Goal: Find specific page/section: Find specific page/section

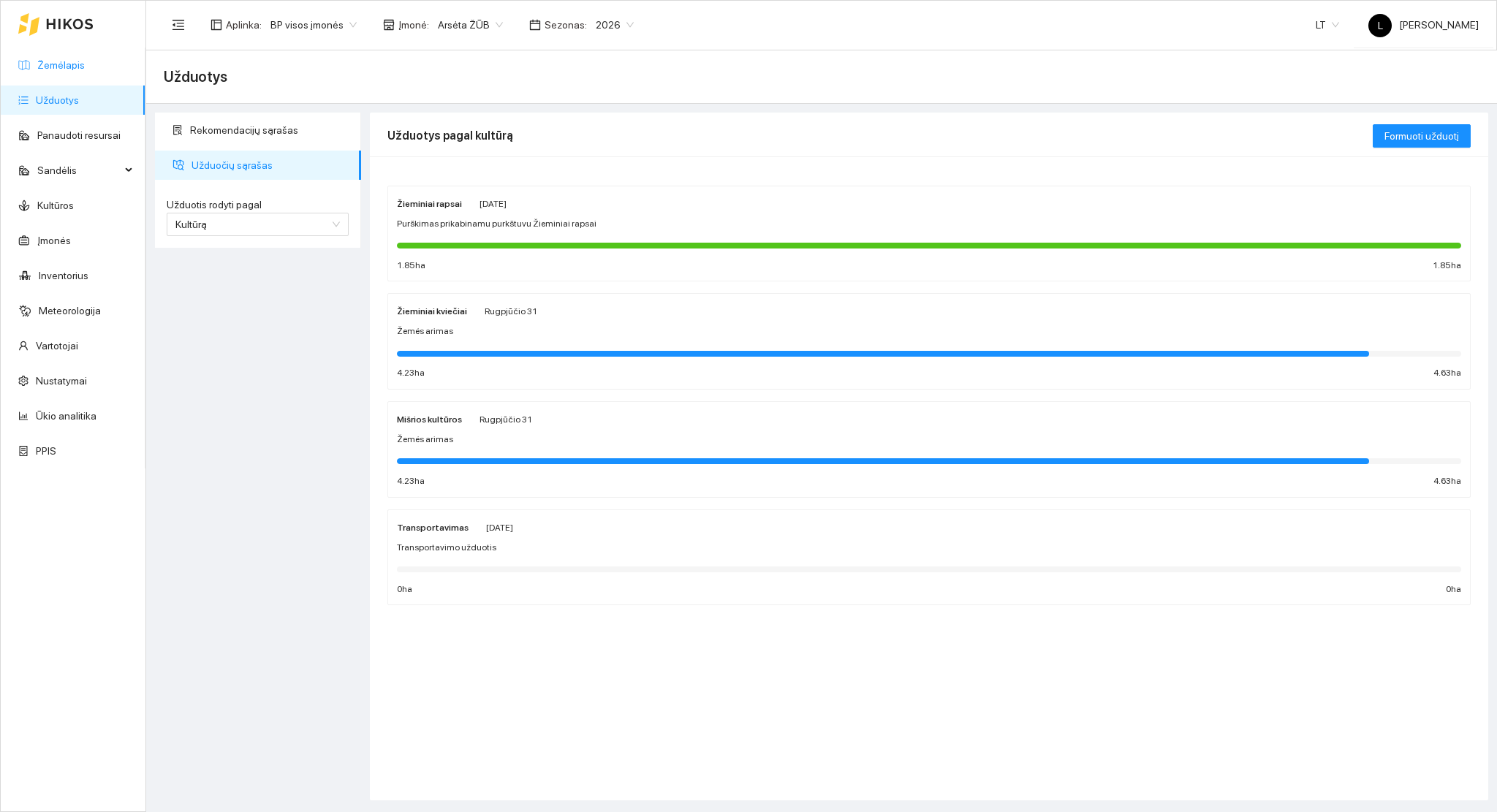
click at [37, 59] on link "Žemėlapis" at bounding box center [61, 65] width 47 height 12
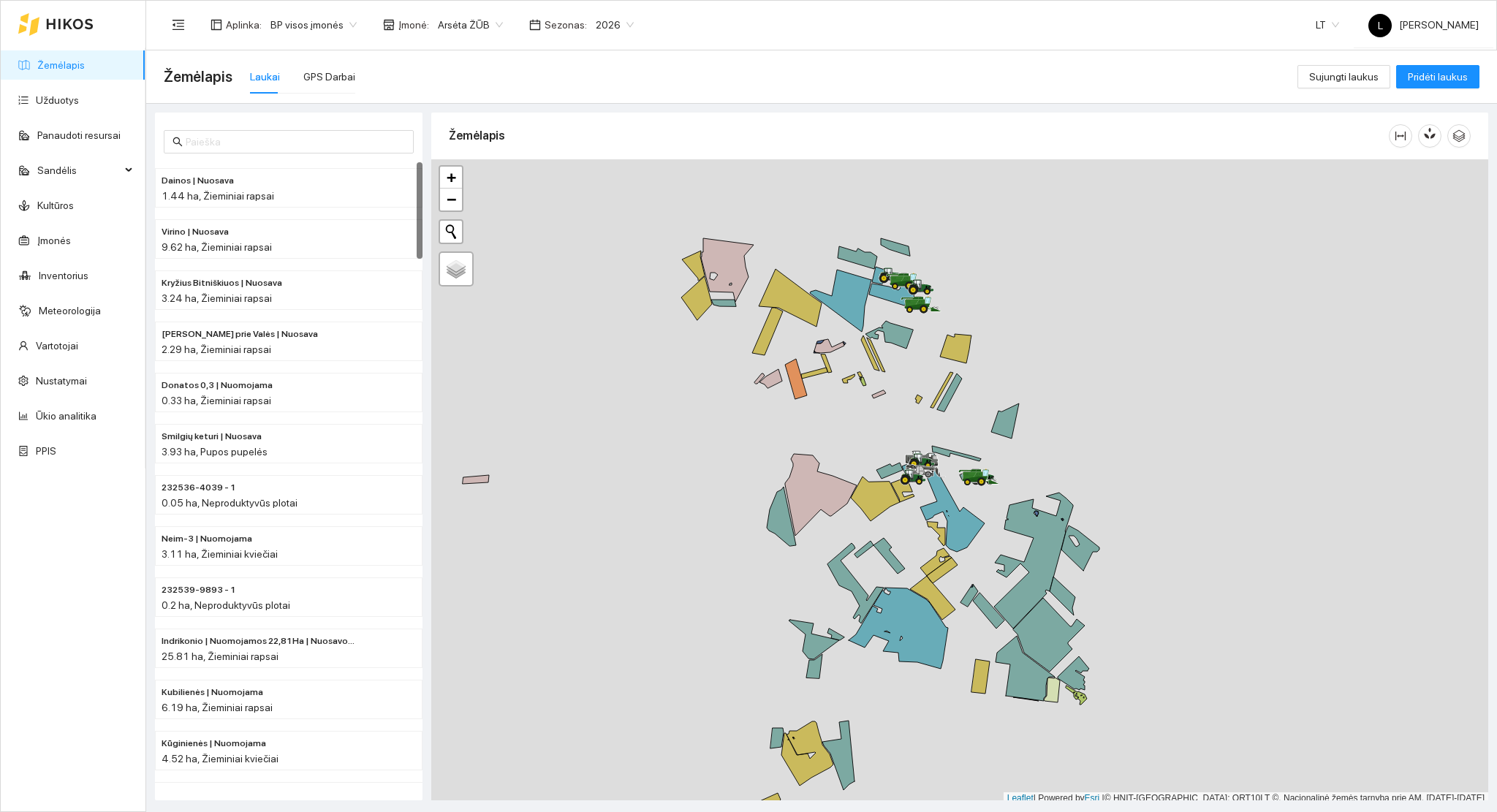
scroll to position [4, 0]
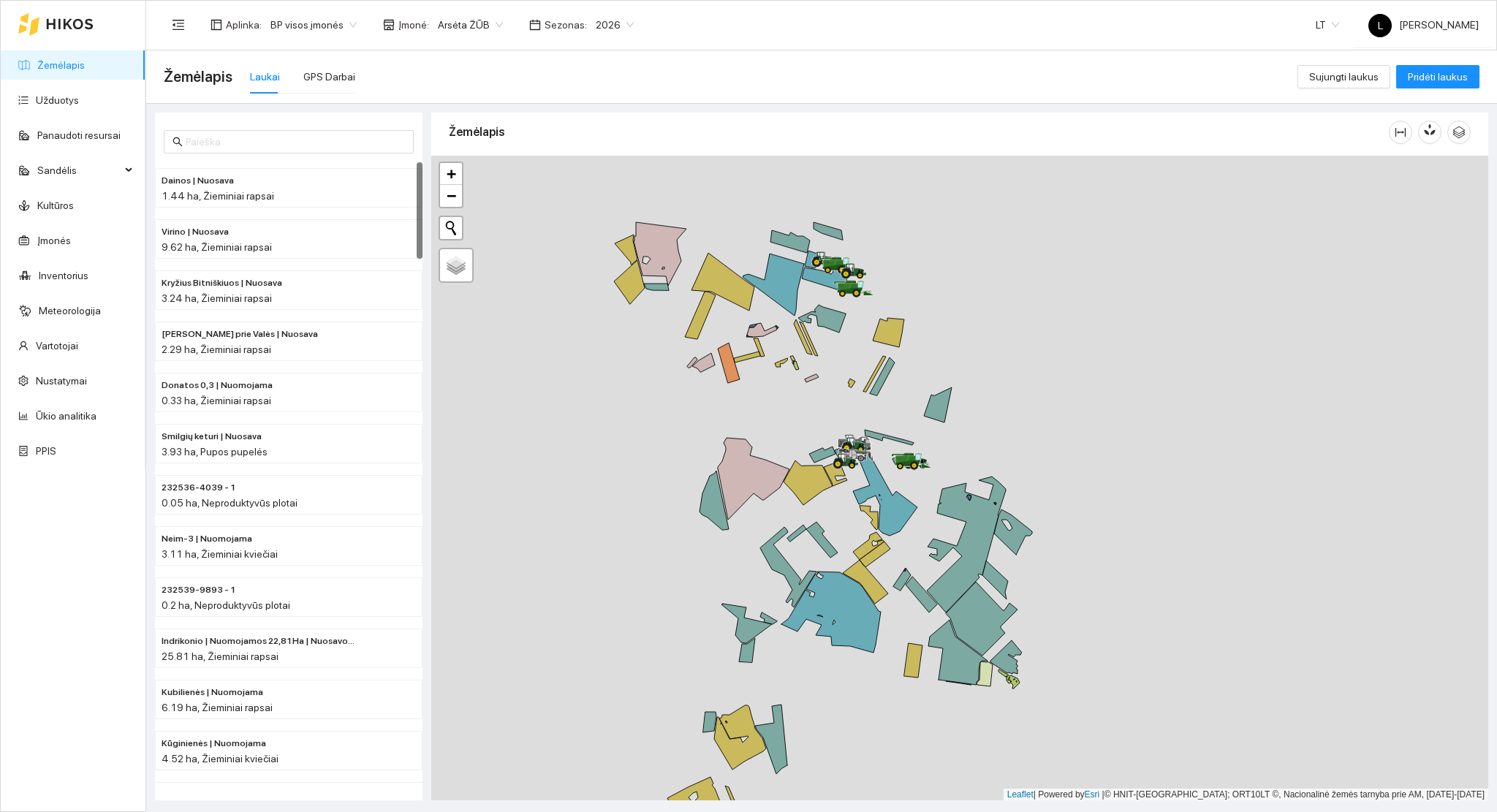
drag, startPoint x: 868, startPoint y: 435, endPoint x: 751, endPoint y: 418, distance: 118.2
click at [749, 415] on div at bounding box center [959, 478] width 1057 height 645
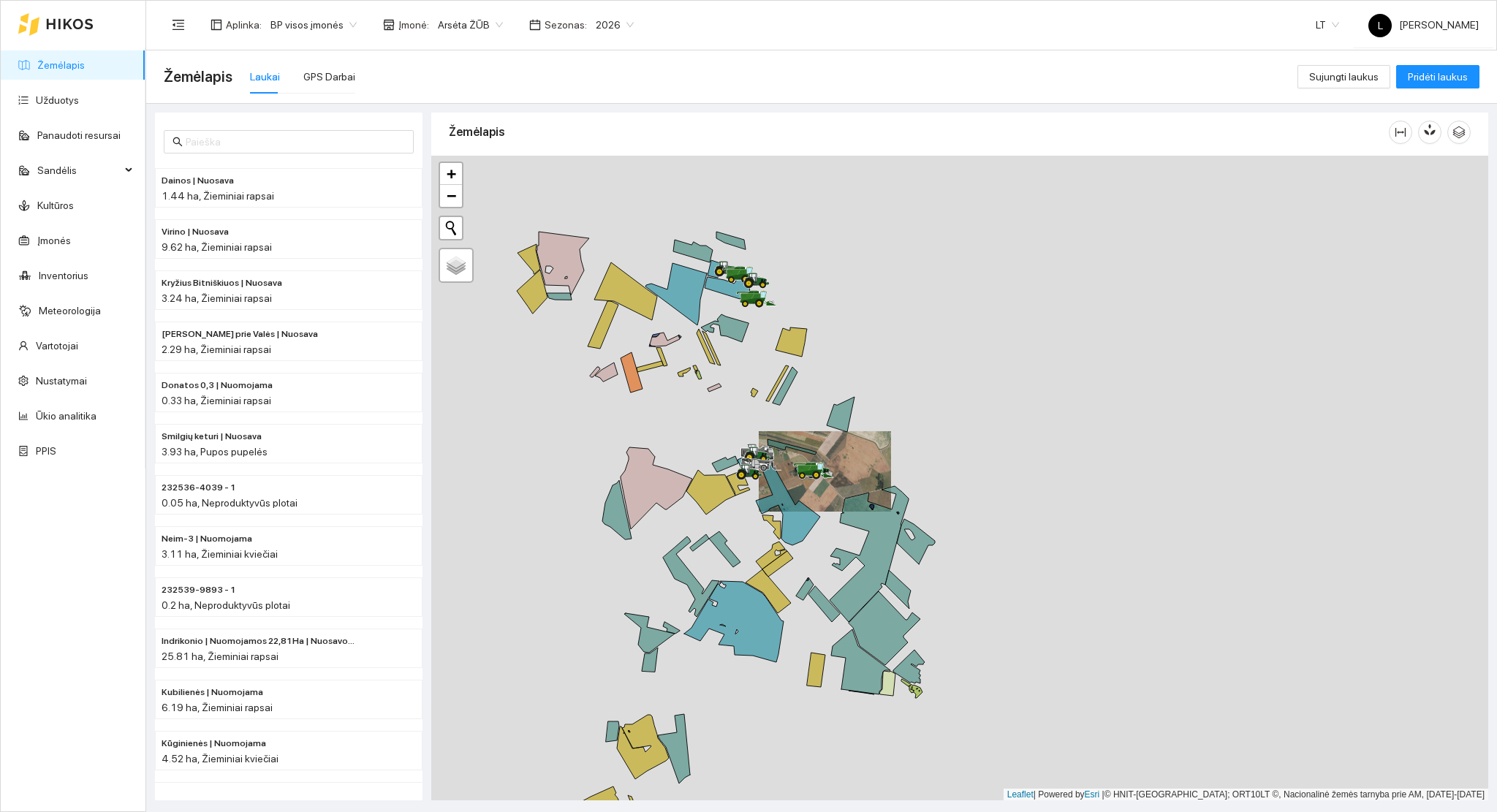
drag, startPoint x: 769, startPoint y: 357, endPoint x: 762, endPoint y: 480, distance: 123.2
click at [762, 496] on div at bounding box center [959, 478] width 1057 height 645
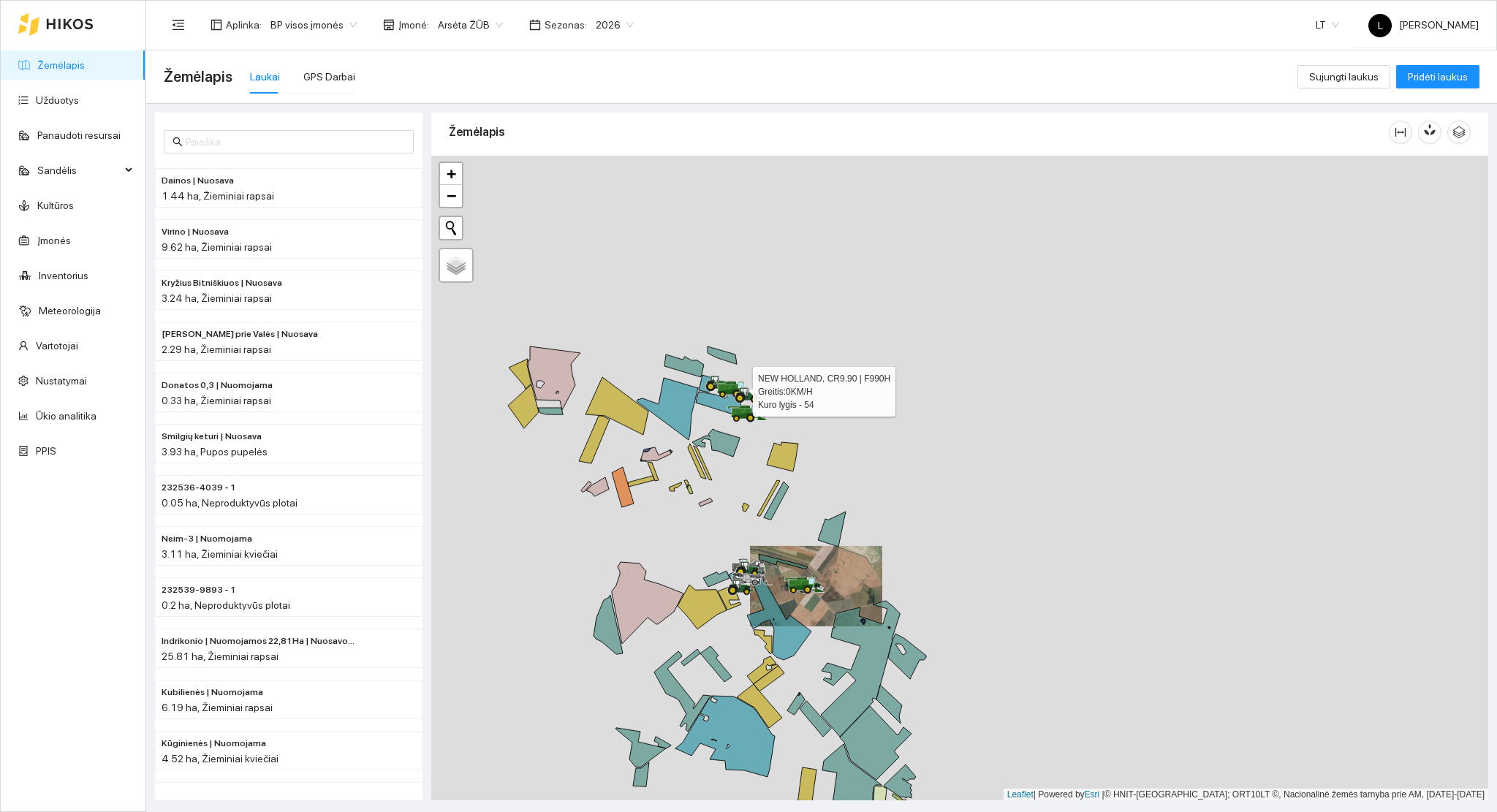
click at [720, 402] on div at bounding box center [724, 397] width 9 height 36
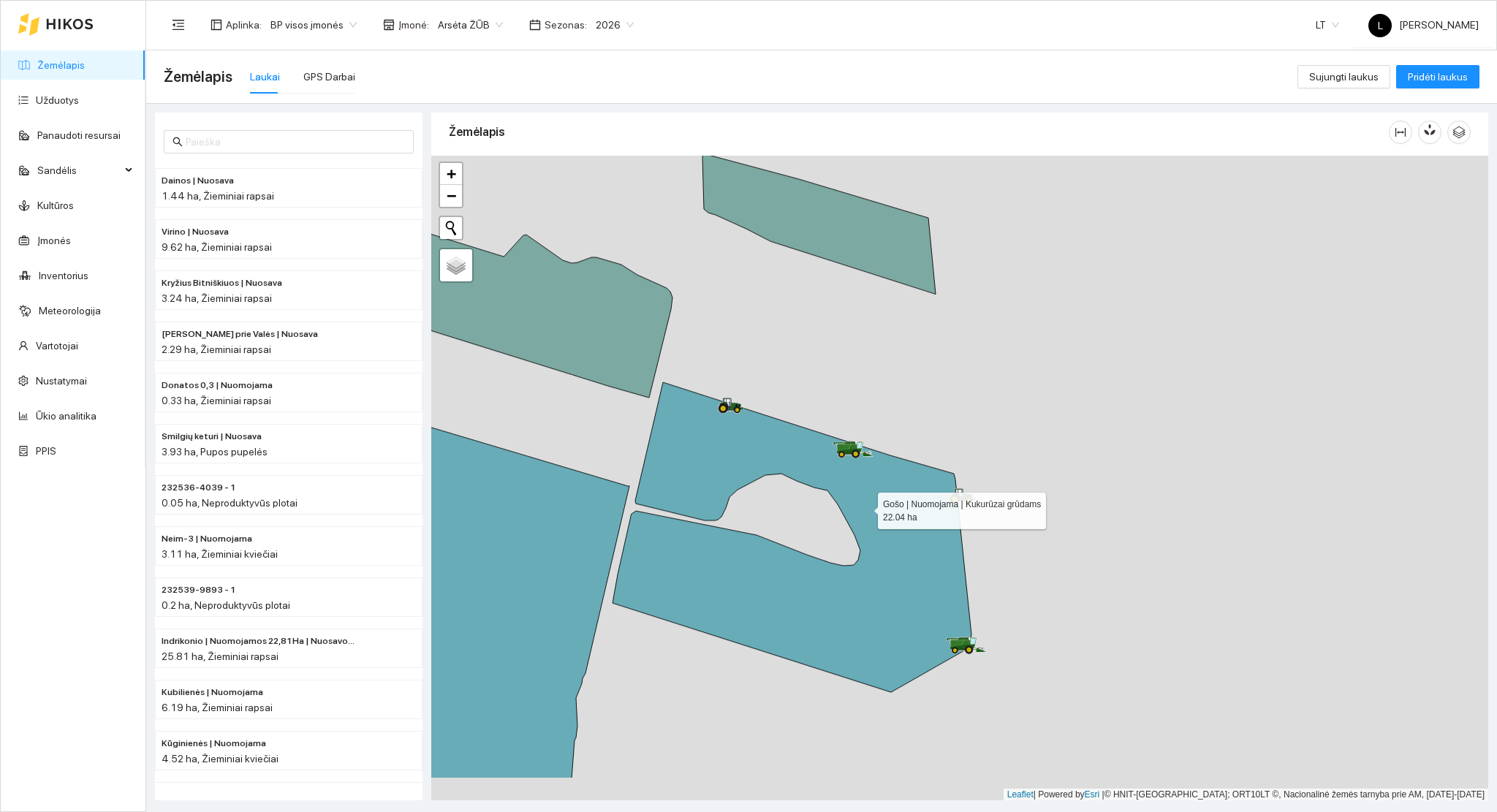
drag, startPoint x: 862, startPoint y: 580, endPoint x: 864, endPoint y: 508, distance: 72.0
click at [864, 508] on icon at bounding box center [792, 537] width 359 height 310
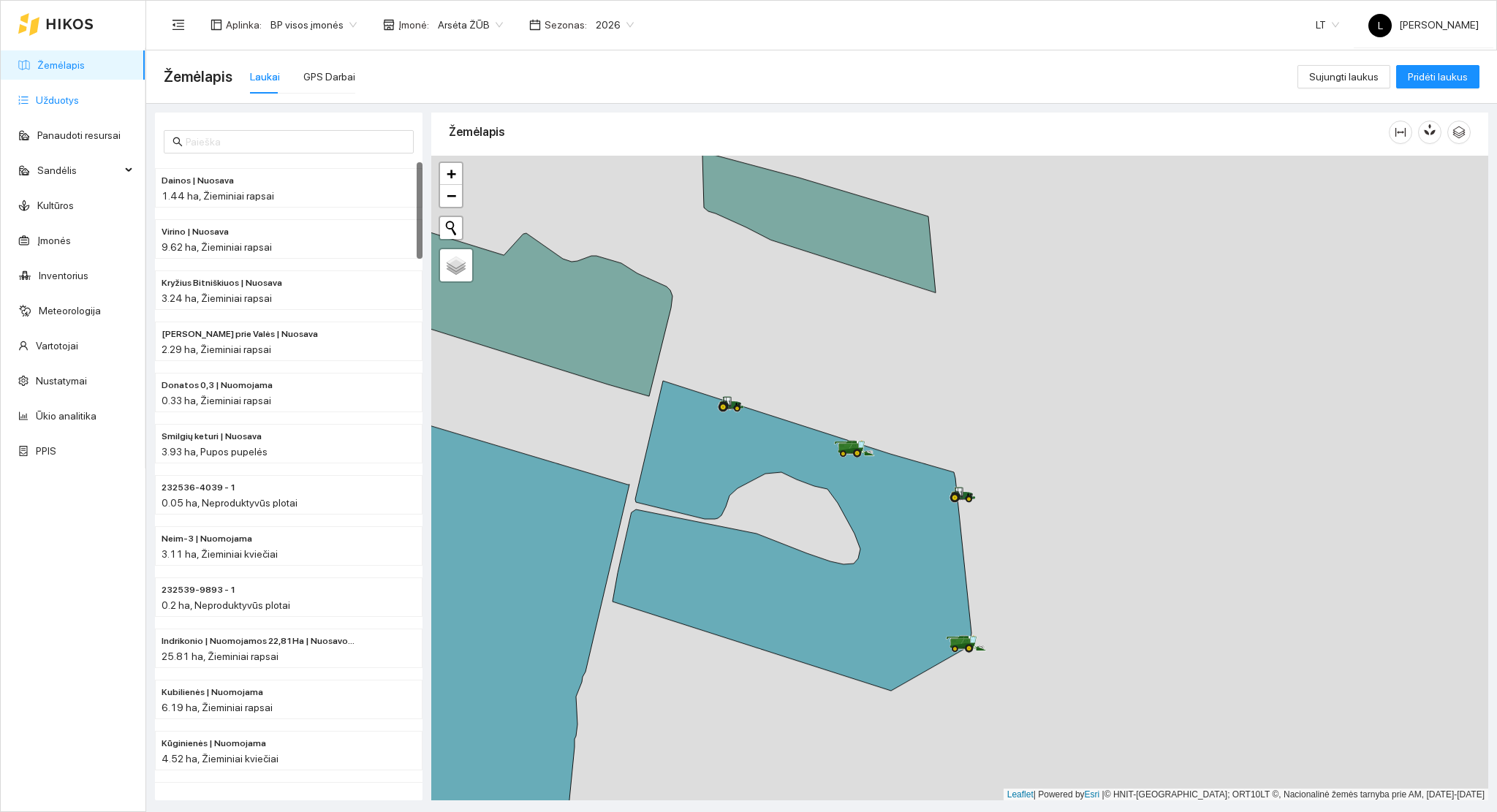
click at [43, 105] on link "Užduotys" at bounding box center [57, 100] width 43 height 12
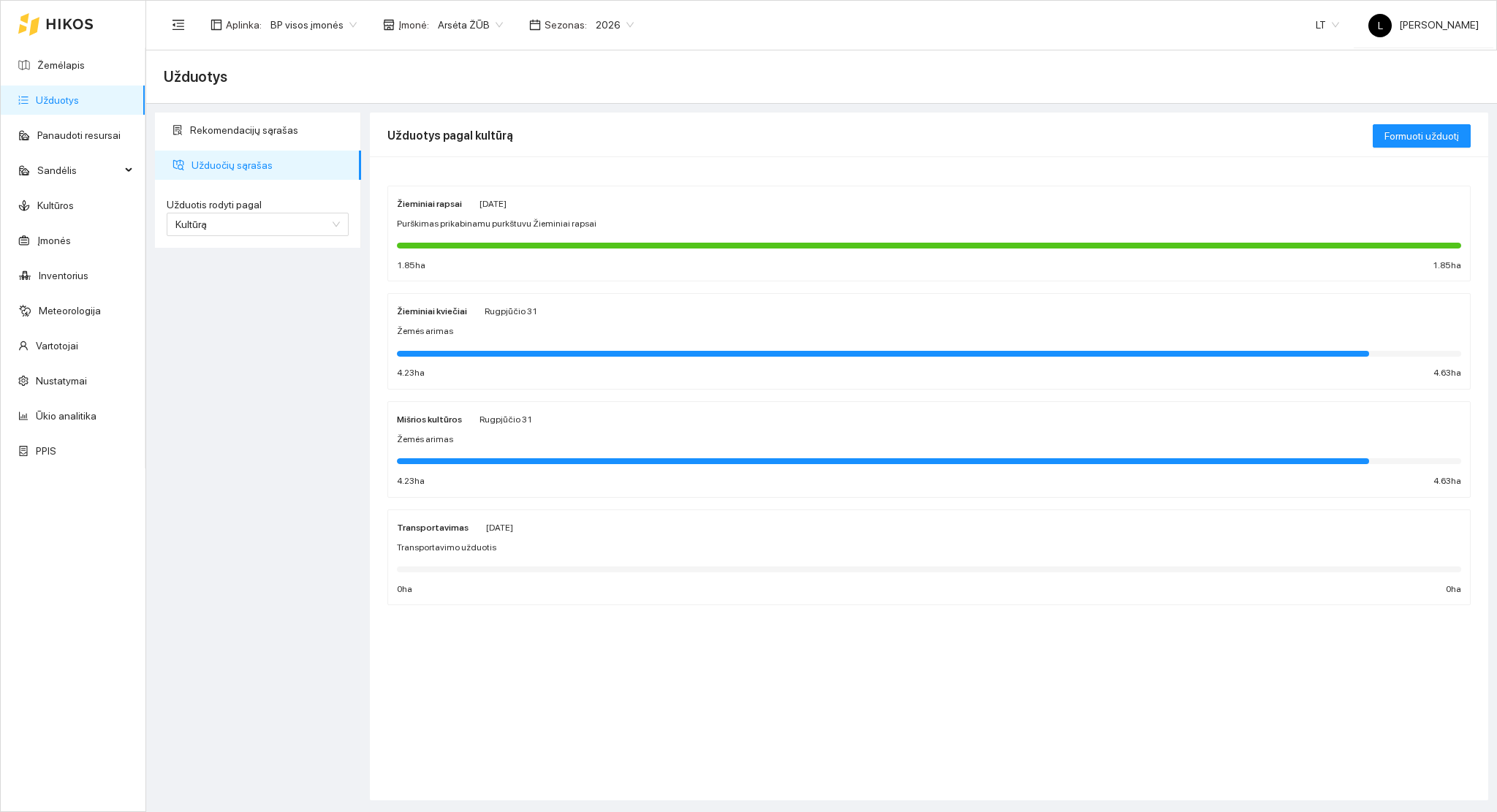
click at [573, 26] on span "Sezonas :" at bounding box center [565, 25] width 43 height 16
click at [595, 28] on span "2026" at bounding box center [614, 25] width 38 height 22
click at [592, 166] on div "2025" at bounding box center [603, 171] width 38 height 16
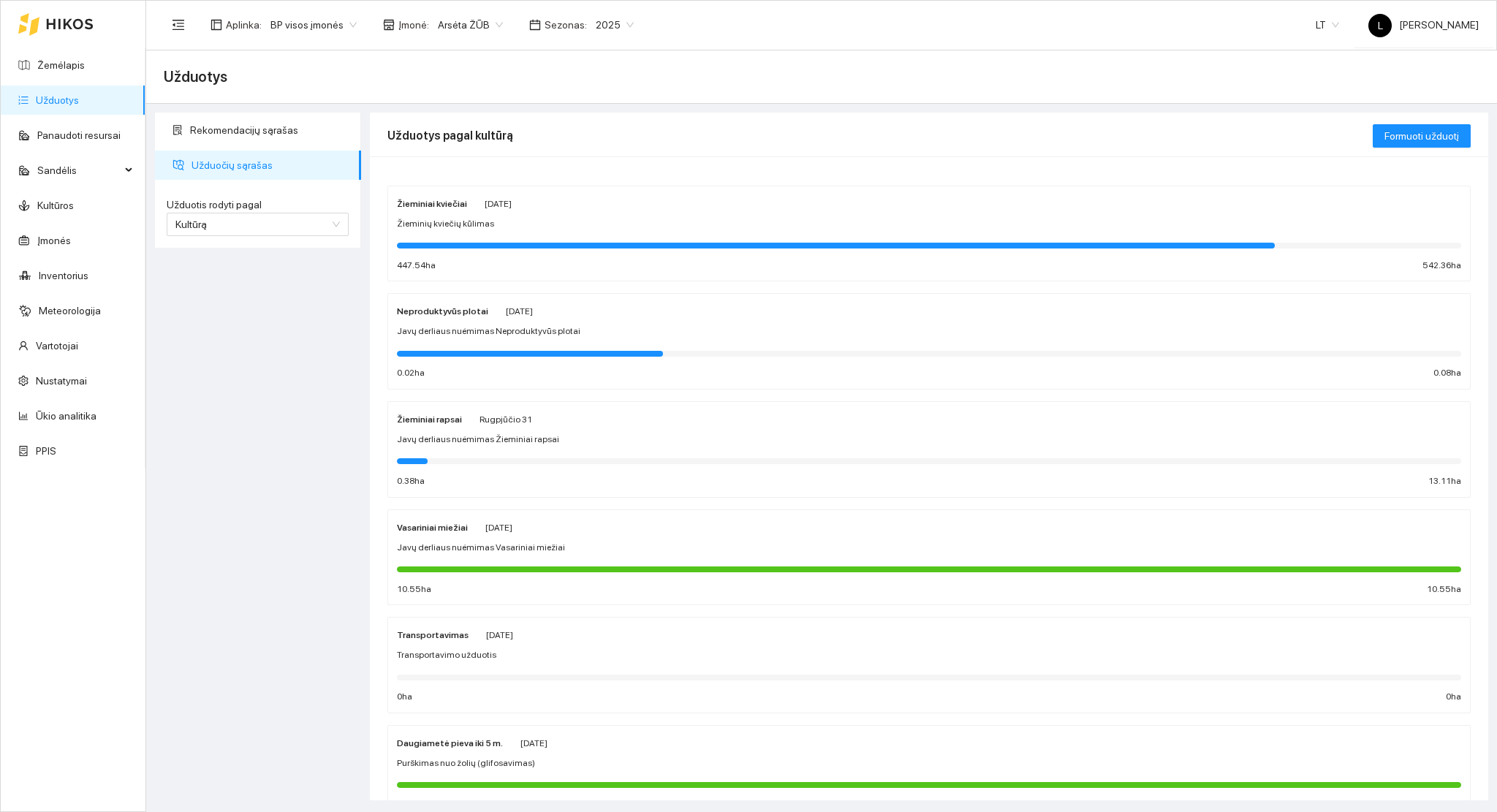
click at [512, 255] on div "Žieminiai kviečiai [DATE] Žieminių kviečių kūlimas 447.54 ha 542.36 ha" at bounding box center [929, 234] width 1064 height 77
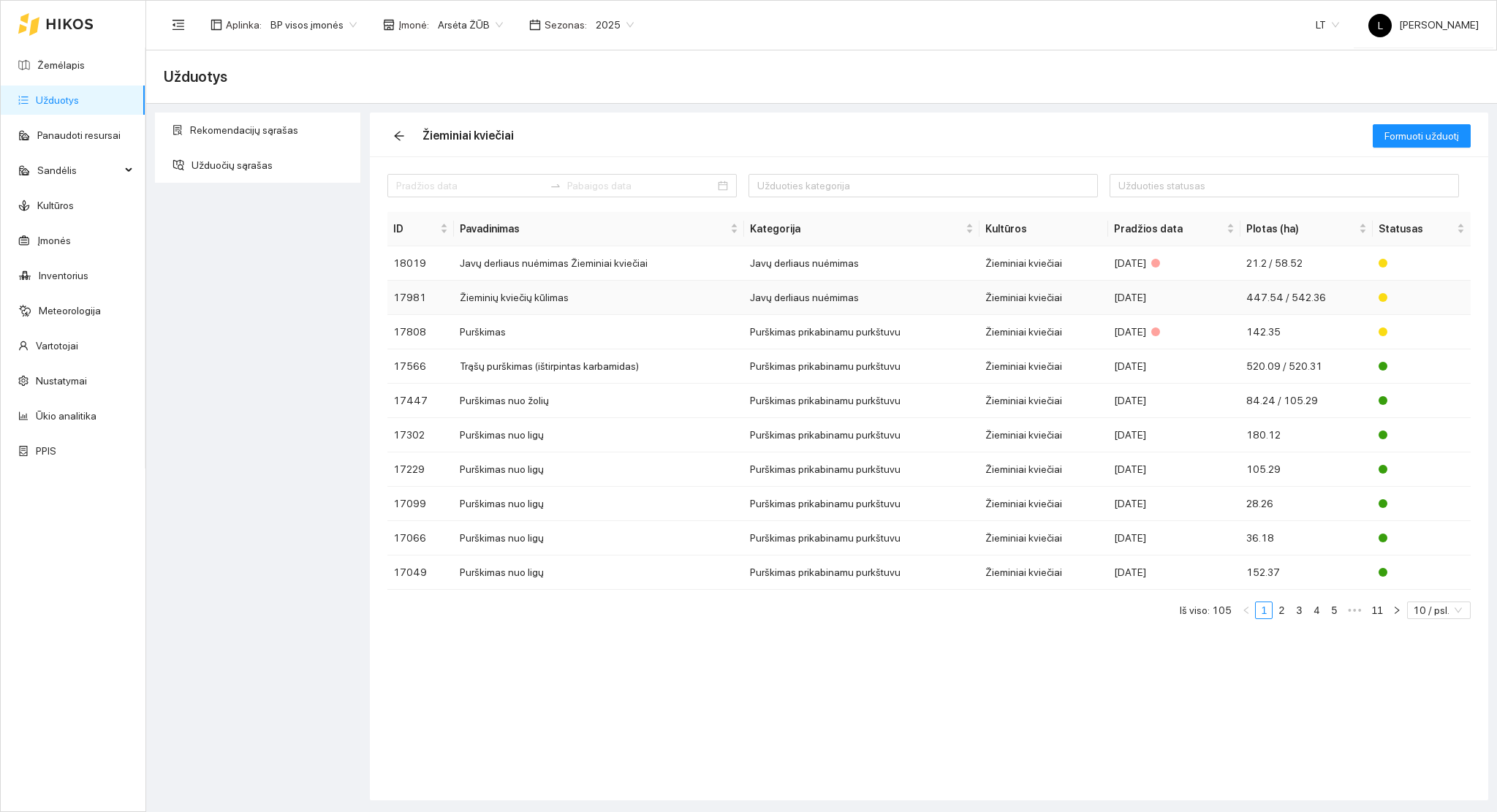
click at [1057, 291] on td "Žieminiai kviečiai" at bounding box center [1043, 297] width 129 height 34
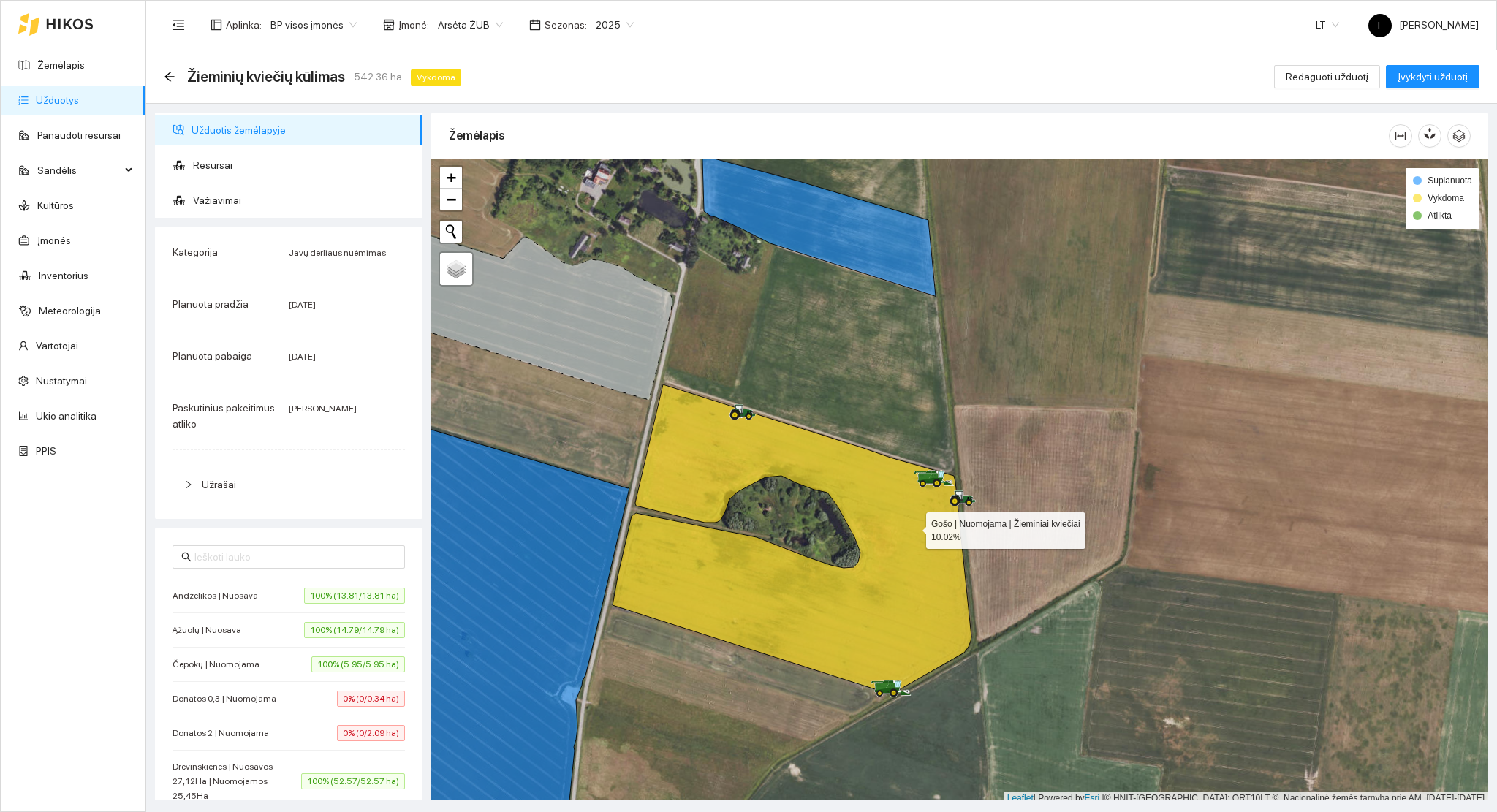
click at [913, 527] on icon at bounding box center [792, 539] width 359 height 310
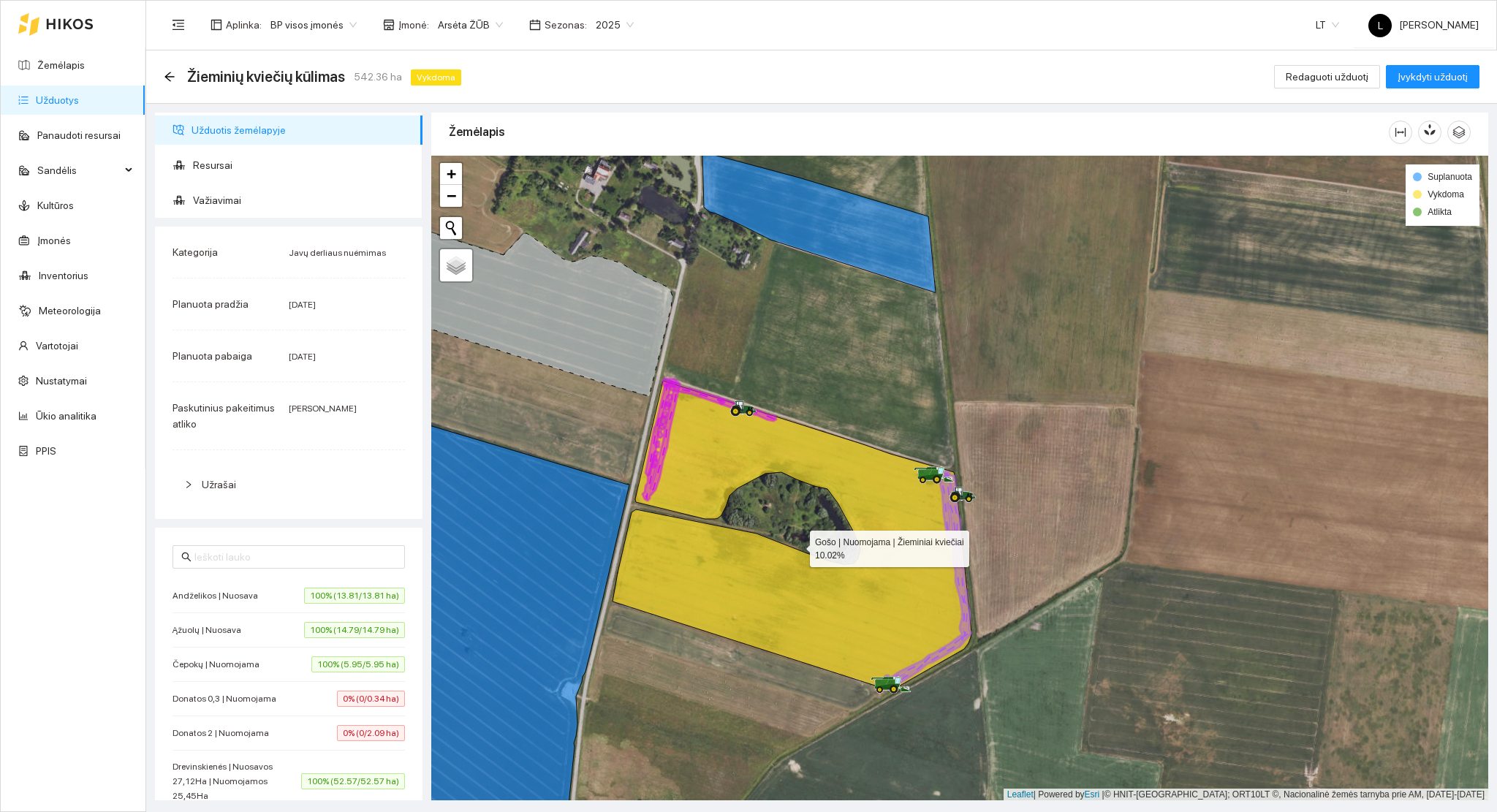
click at [913, 532] on icon at bounding box center [792, 535] width 359 height 310
